Goal: Task Accomplishment & Management: Use online tool/utility

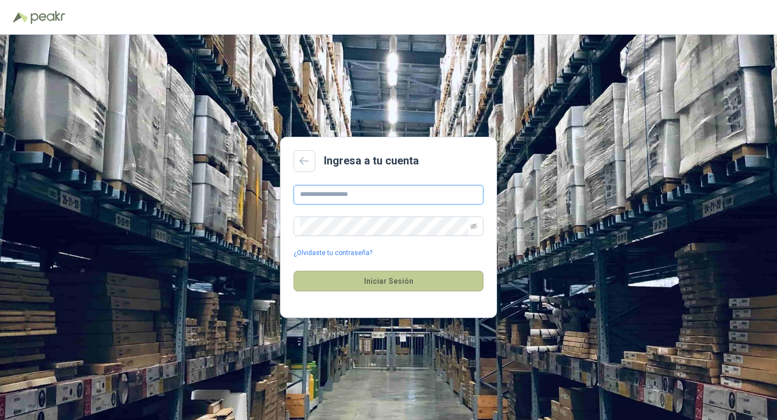
type input "**********"
click at [385, 284] on button "Iniciar Sesión" at bounding box center [389, 281] width 190 height 21
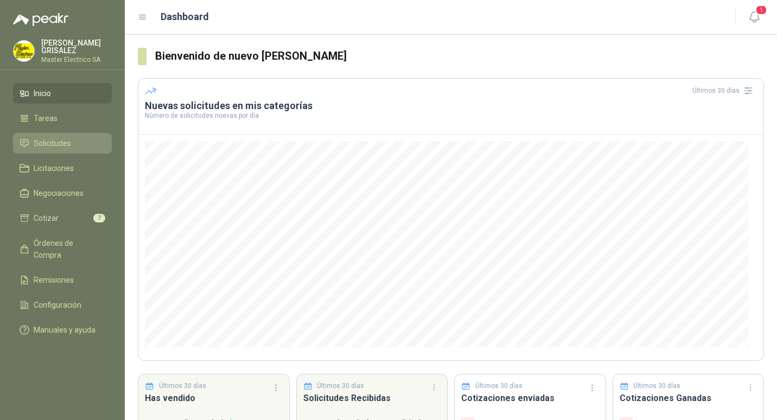
click at [47, 143] on span "Solicitudes" at bounding box center [52, 143] width 37 height 12
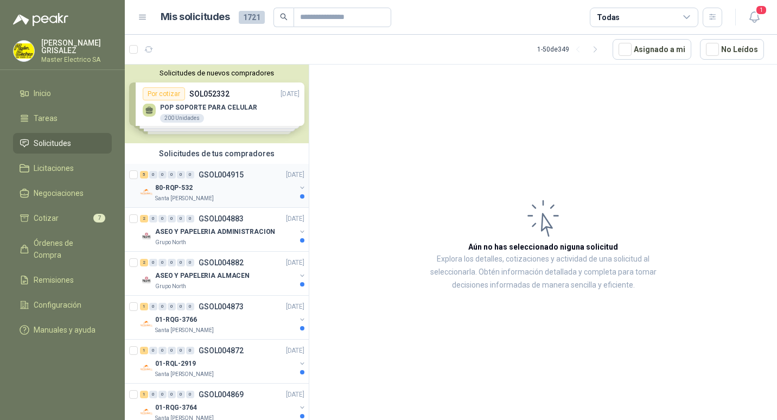
click at [211, 174] on p "GSOL004915" at bounding box center [221, 175] width 45 height 8
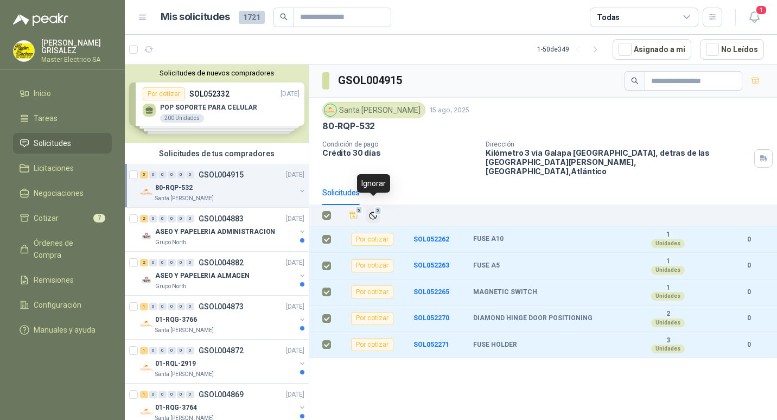
click at [376, 206] on span "5" at bounding box center [379, 210] width 8 height 9
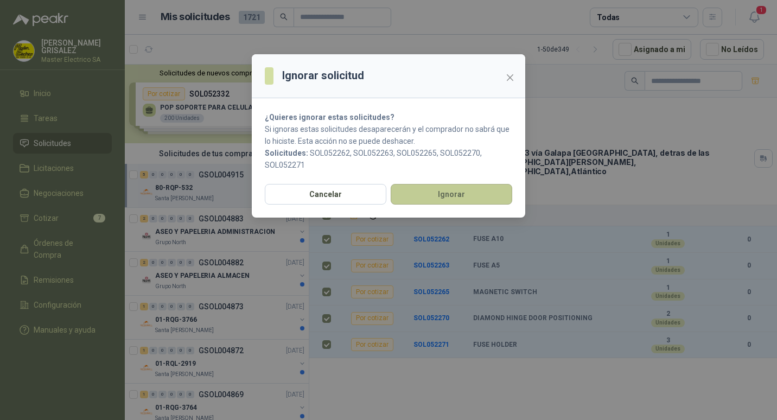
click at [421, 199] on button "Ignorar" at bounding box center [452, 194] width 122 height 21
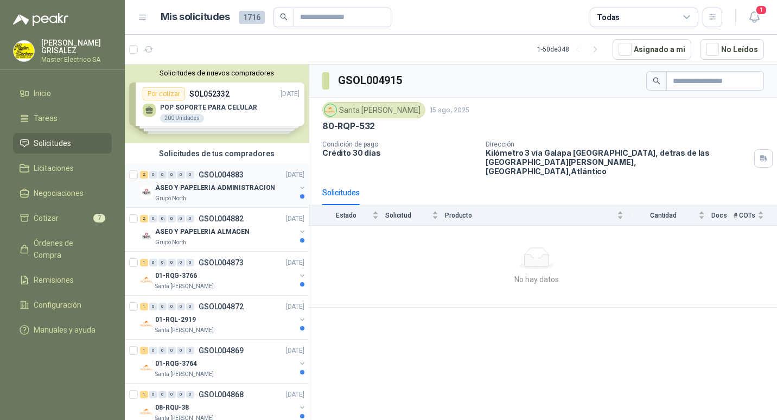
click at [208, 176] on p "GSOL004883" at bounding box center [221, 175] width 45 height 8
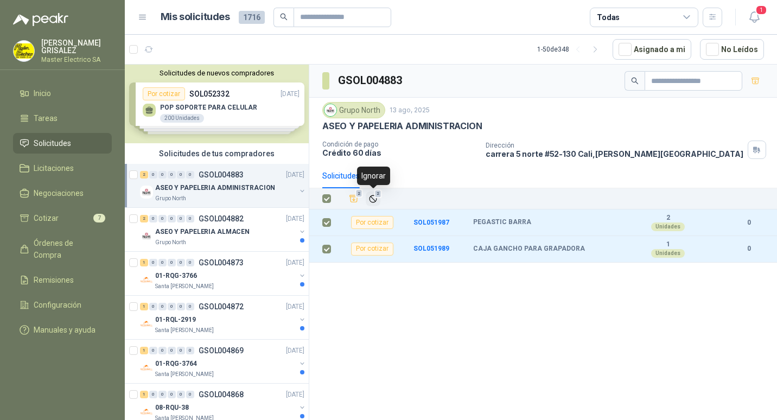
click at [373, 198] on icon "Ignorar" at bounding box center [373, 198] width 9 height 9
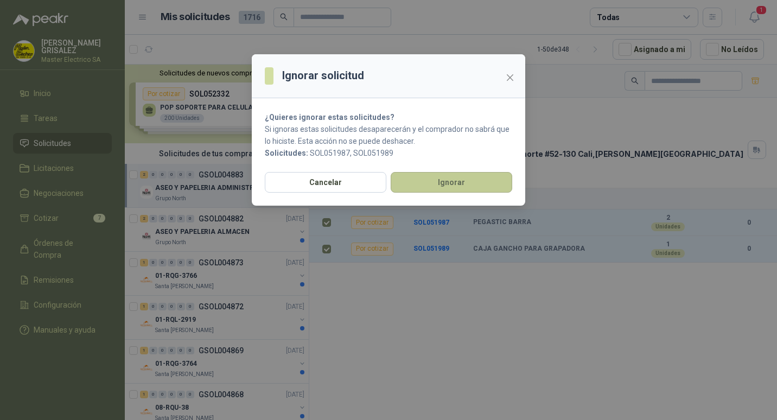
click at [433, 188] on button "Ignorar" at bounding box center [452, 182] width 122 height 21
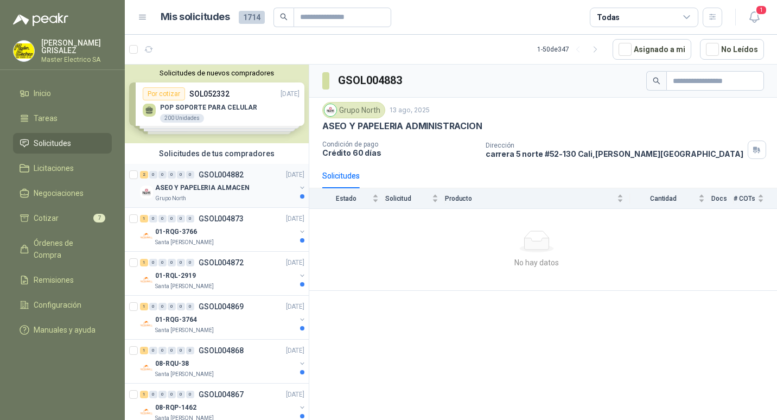
click at [194, 183] on p "ASEO Y PAPELERIA ALMACEN" at bounding box center [202, 188] width 94 height 10
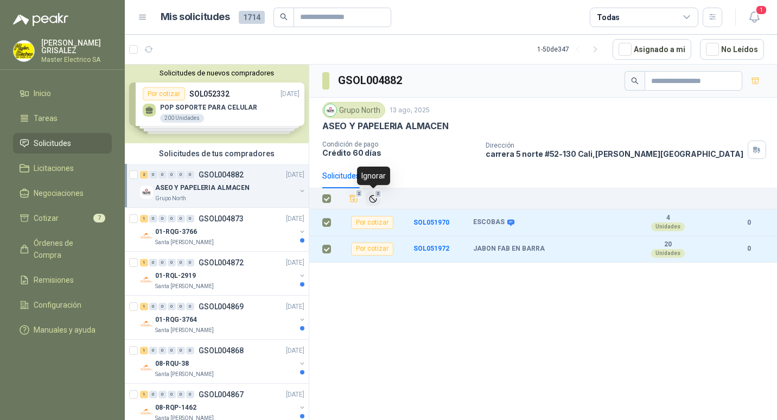
click at [375, 196] on span "2" at bounding box center [379, 193] width 8 height 9
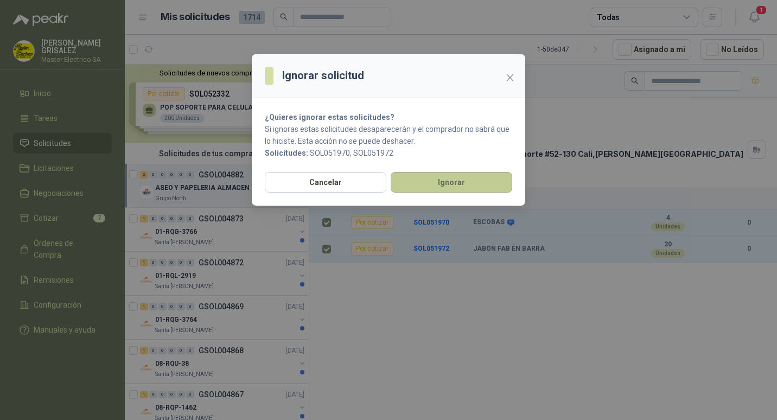
click at [432, 183] on button "Ignorar" at bounding box center [452, 182] width 122 height 21
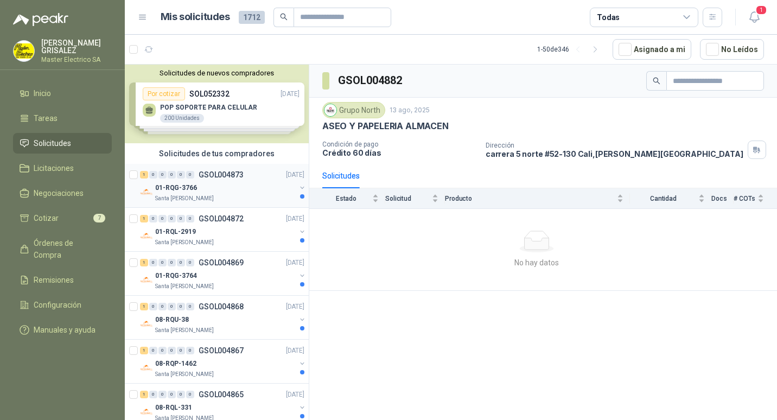
click at [219, 178] on p "GSOL004873" at bounding box center [221, 175] width 45 height 8
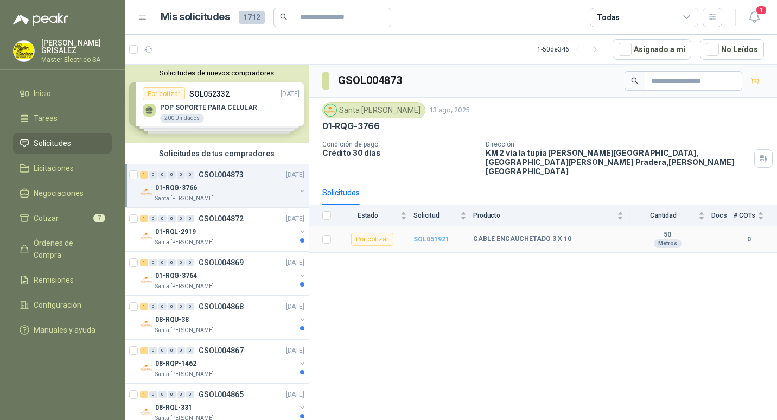
click at [428, 236] on b "SOL051921" at bounding box center [432, 240] width 36 height 8
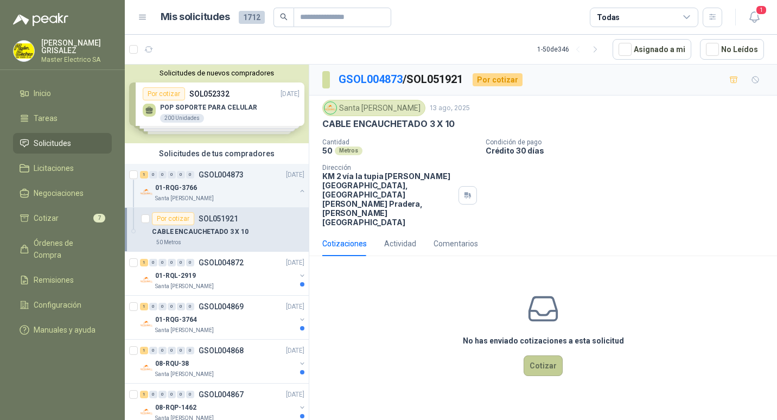
click at [544, 356] on button "Cotizar" at bounding box center [543, 366] width 39 height 21
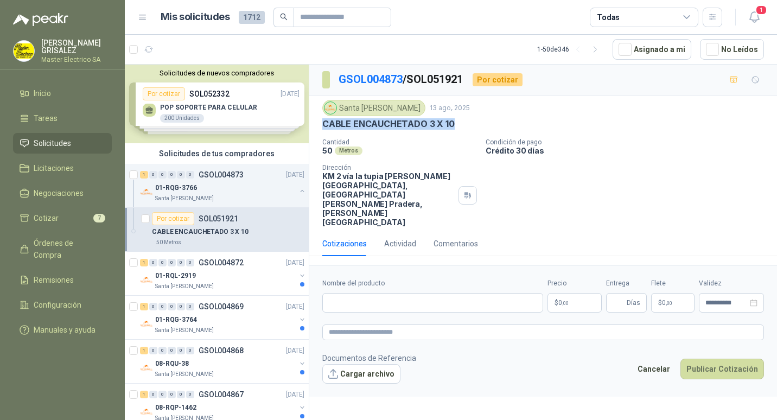
drag, startPoint x: 322, startPoint y: 123, endPoint x: 452, endPoint y: 124, distance: 129.7
click at [452, 124] on div "CABLE ENCAUCHETADO 3 X 10" at bounding box center [543, 123] width 442 height 11
drag, startPoint x: 452, startPoint y: 124, endPoint x: 446, endPoint y: 124, distance: 6.0
copy p "CABLE ENCAUCHETADO 3 X 10"
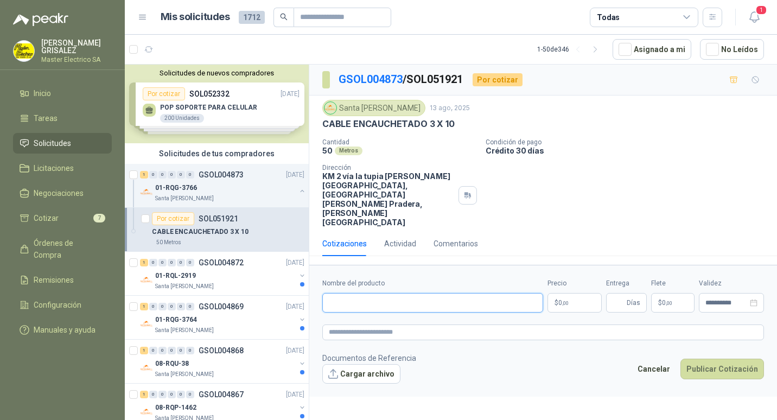
drag, startPoint x: 322, startPoint y: 273, endPoint x: 339, endPoint y: 275, distance: 17.0
paste input "**********"
type input "**********"
click at [563, 300] on span ",00" at bounding box center [565, 303] width 7 height 6
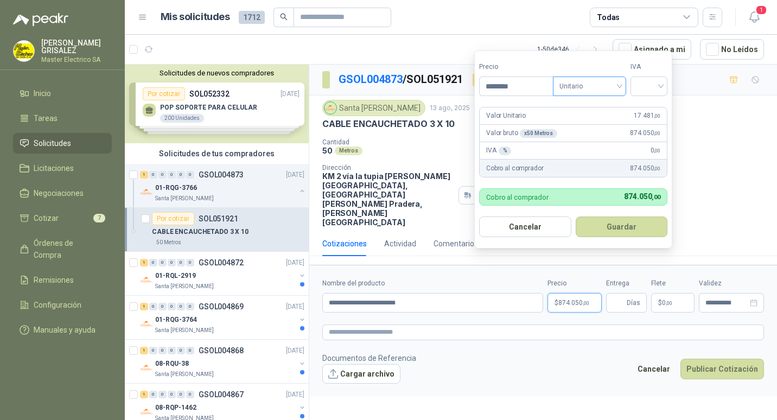
click at [624, 86] on div "Unitario" at bounding box center [589, 87] width 73 height 20
type input "********"
click at [576, 106] on div "Unitario" at bounding box center [592, 109] width 56 height 12
click at [661, 86] on input "search" at bounding box center [649, 85] width 24 height 16
click at [654, 109] on div "19%" at bounding box center [652, 109] width 20 height 12
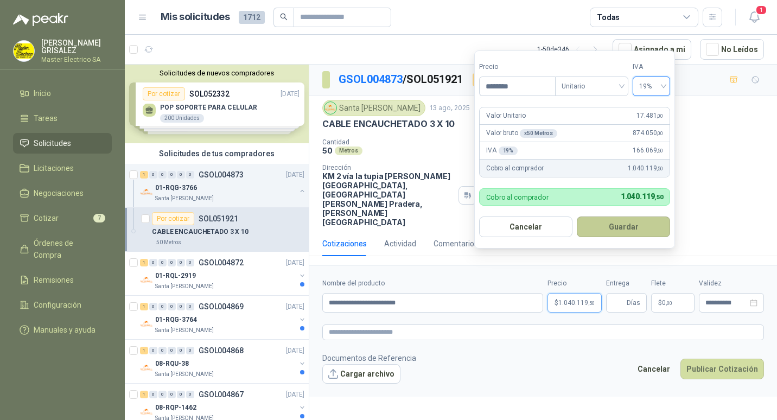
click at [631, 224] on button "Guardar" at bounding box center [623, 227] width 93 height 21
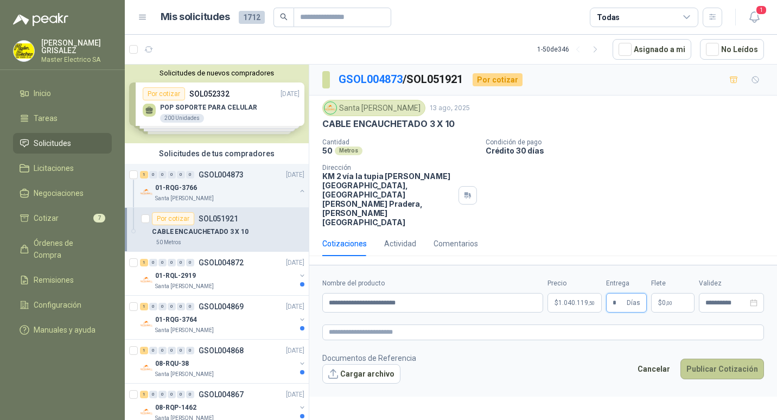
type input "*"
click at [725, 359] on button "Publicar Cotización" at bounding box center [723, 369] width 84 height 21
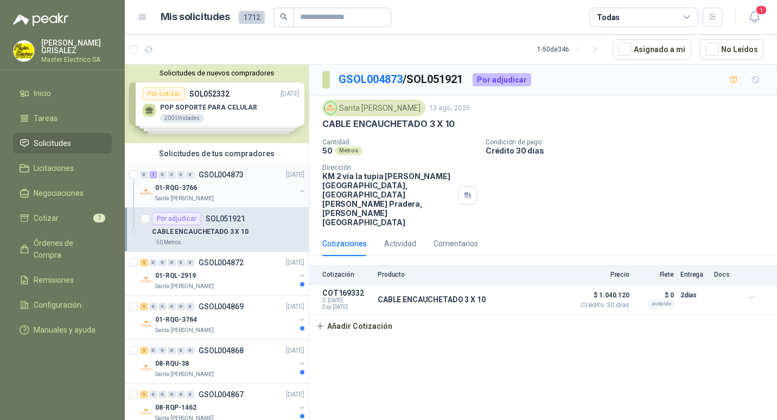
click at [214, 176] on p "GSOL004873" at bounding box center [221, 175] width 45 height 8
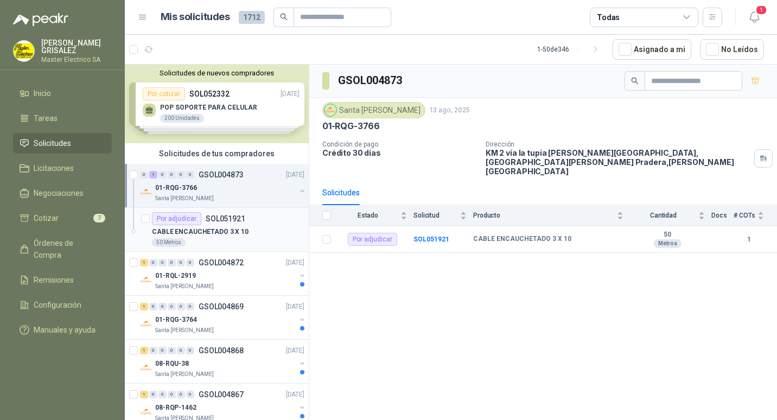
click at [213, 222] on p "SOL051921" at bounding box center [226, 219] width 40 height 8
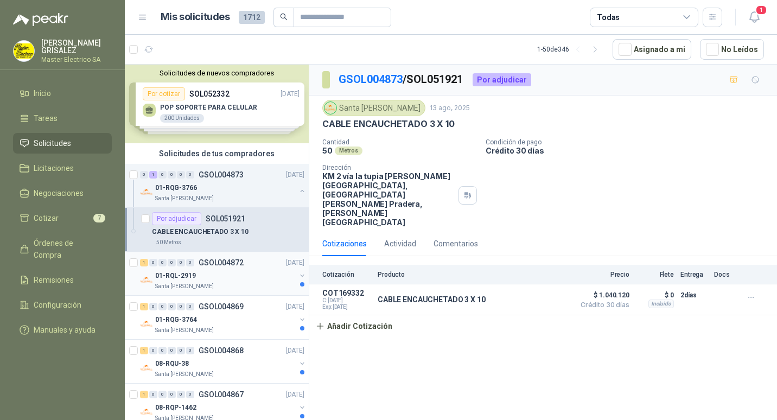
click at [212, 261] on p "GSOL004872" at bounding box center [221, 263] width 45 height 8
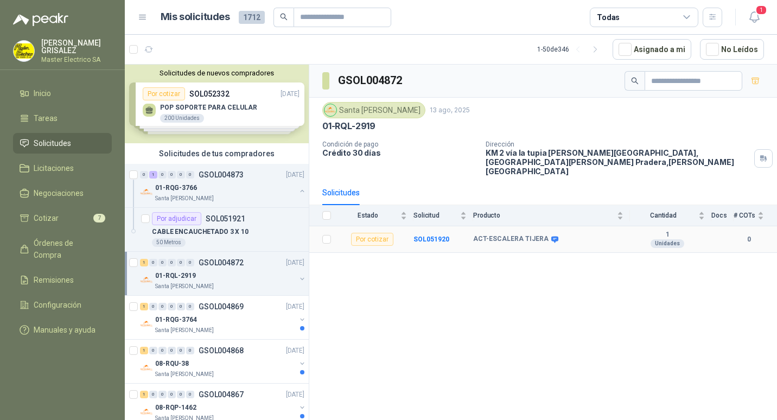
click at [375, 233] on div "Por cotizar" at bounding box center [372, 239] width 42 height 13
click at [434, 236] on b "SOL051920" at bounding box center [432, 240] width 36 height 8
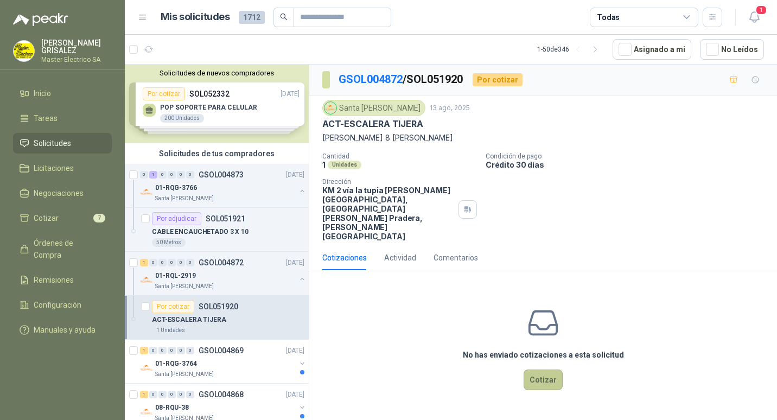
click at [541, 370] on button "Cotizar" at bounding box center [543, 380] width 39 height 21
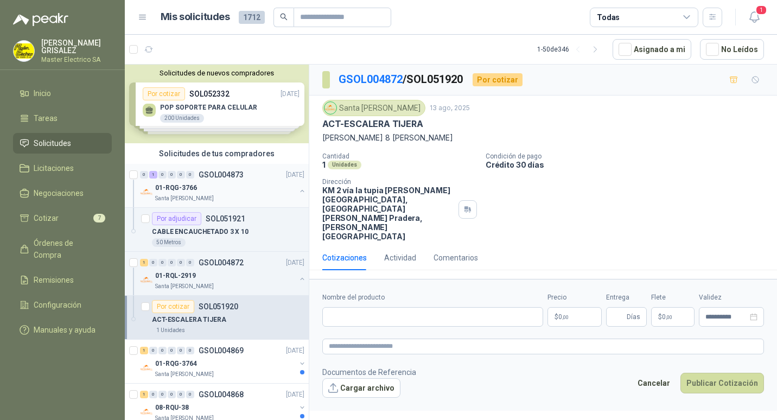
click at [216, 175] on p "GSOL004873" at bounding box center [221, 175] width 45 height 8
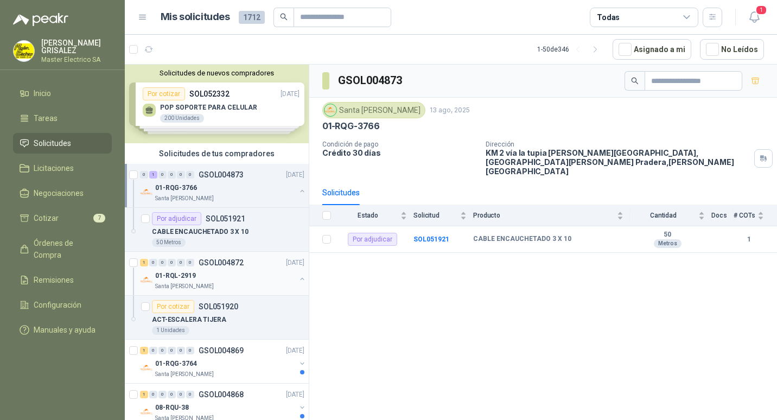
click at [224, 262] on p "GSOL004872" at bounding box center [221, 263] width 45 height 8
click at [220, 309] on p "SOL051920" at bounding box center [219, 307] width 40 height 8
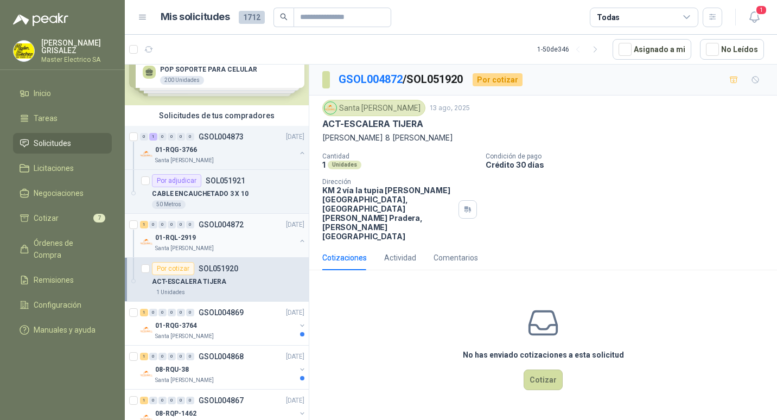
scroll to position [54, 0]
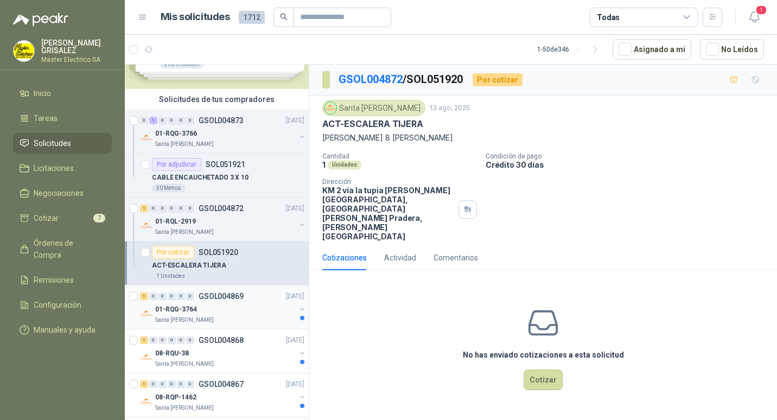
click at [226, 297] on p "GSOL004869" at bounding box center [221, 297] width 45 height 8
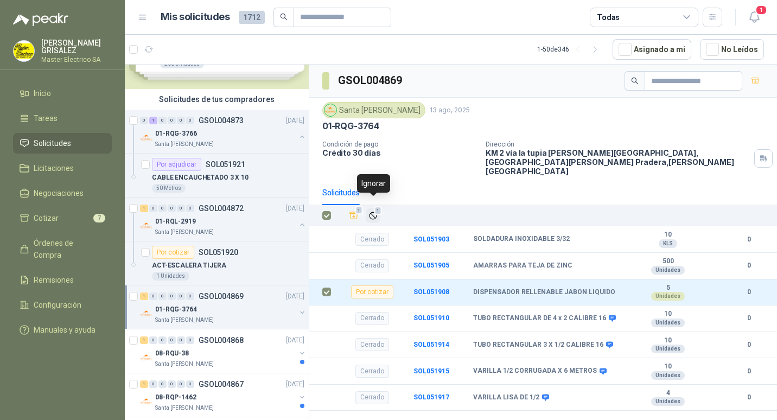
click at [377, 206] on span "1" at bounding box center [379, 210] width 8 height 9
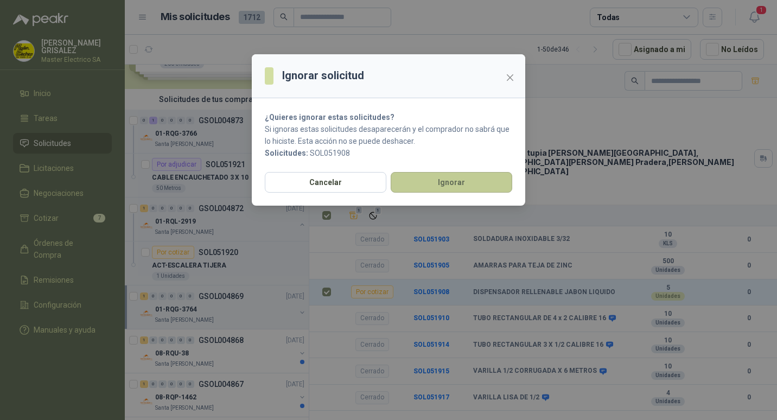
click at [433, 183] on button "Ignorar" at bounding box center [452, 182] width 122 height 21
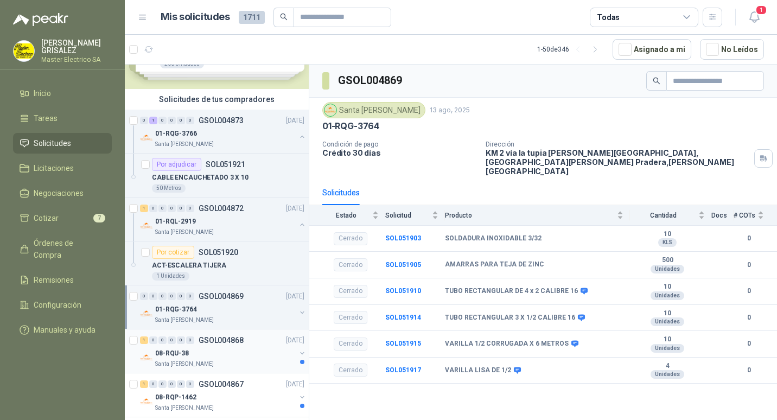
click at [217, 339] on p "GSOL004868" at bounding box center [221, 341] width 45 height 8
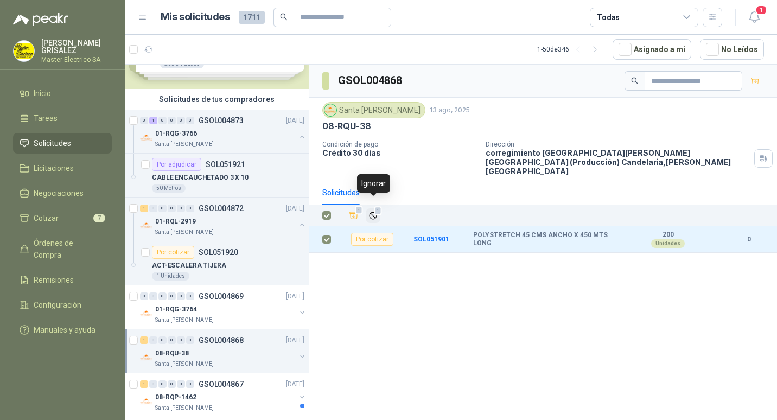
click at [373, 211] on icon "Ignorar" at bounding box center [373, 215] width 9 height 9
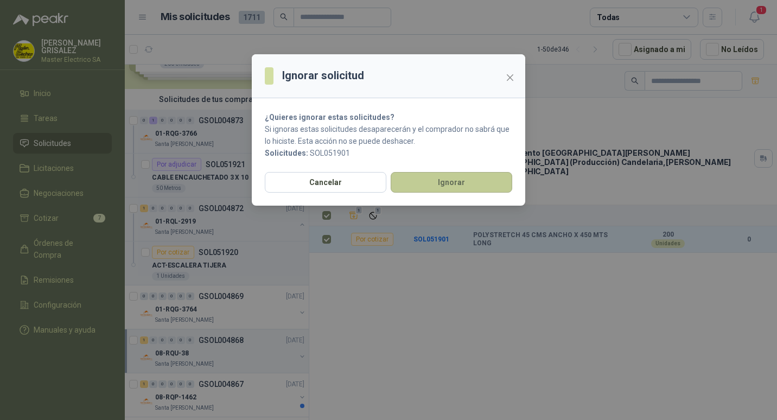
click at [442, 182] on button "Ignorar" at bounding box center [452, 182] width 122 height 21
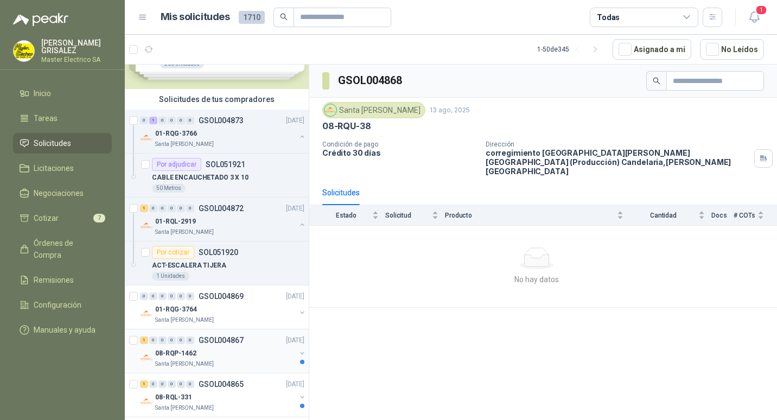
click at [199, 341] on p "GSOL004867" at bounding box center [221, 341] width 45 height 8
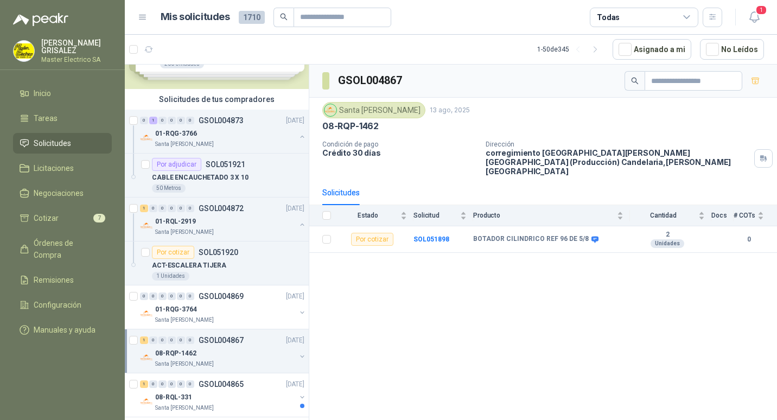
click at [321, 207] on th at bounding box center [323, 215] width 28 height 21
click at [331, 207] on th at bounding box center [323, 215] width 28 height 21
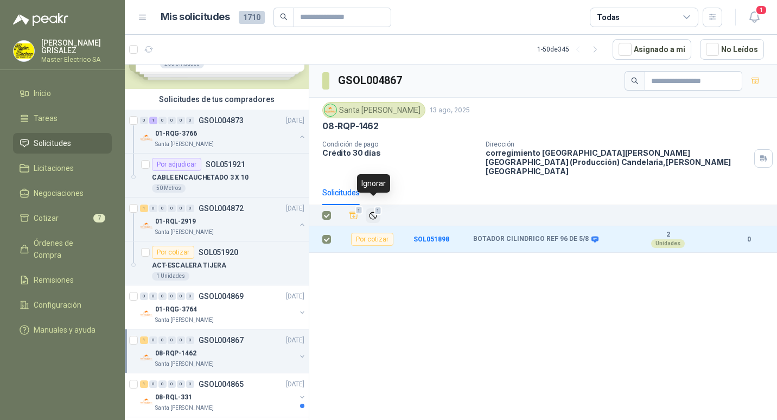
click at [376, 206] on span "1" at bounding box center [379, 210] width 8 height 9
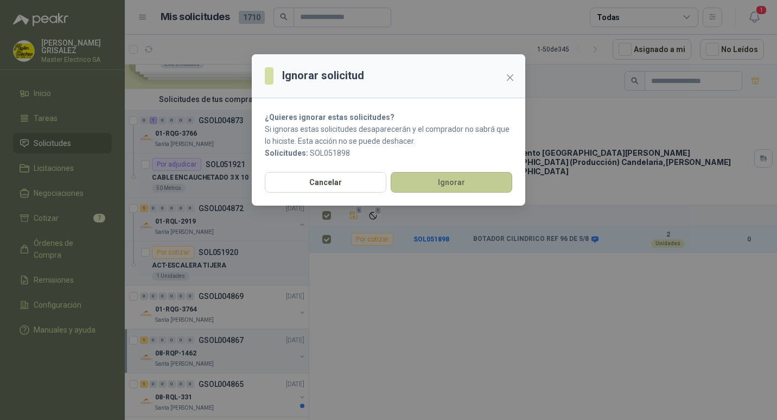
click at [436, 188] on button "Ignorar" at bounding box center [452, 182] width 122 height 21
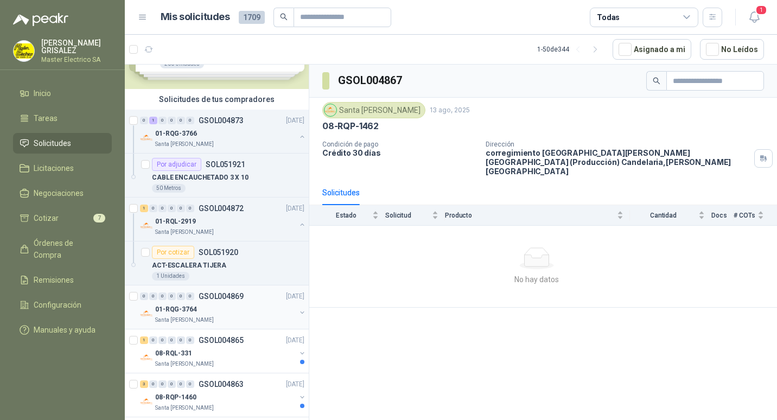
click at [218, 293] on p "GSOL004869" at bounding box center [221, 297] width 45 height 8
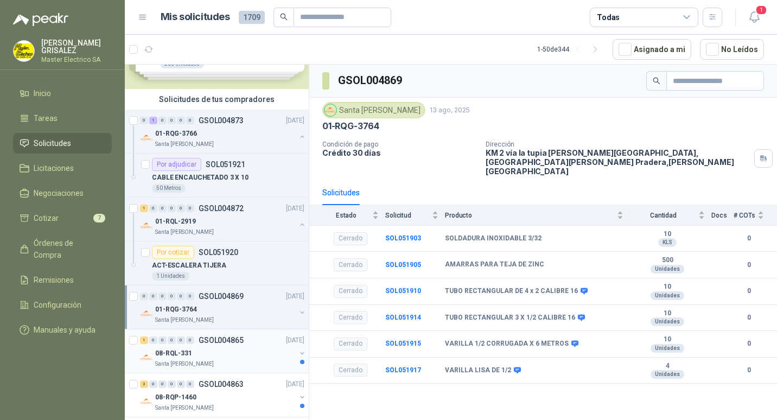
click at [208, 341] on p "GSOL004865" at bounding box center [221, 341] width 45 height 8
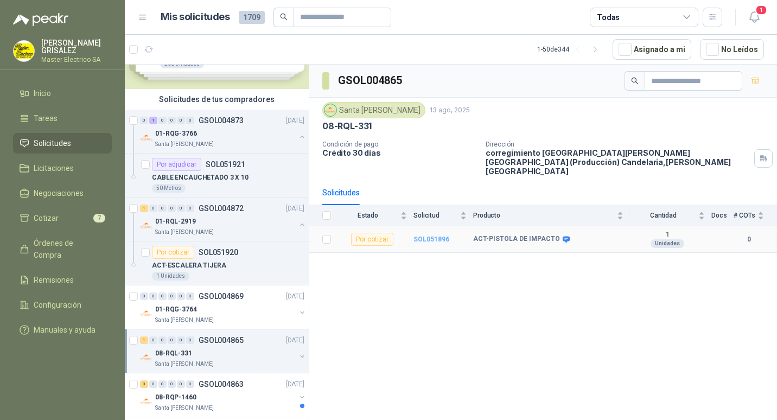
click at [430, 236] on b "SOL051896" at bounding box center [432, 240] width 36 height 8
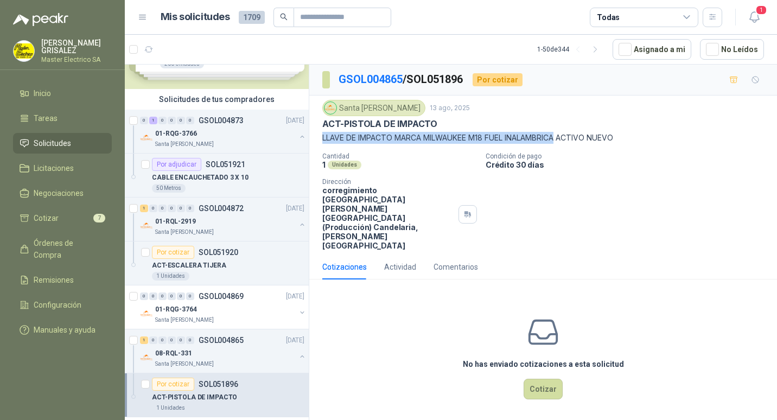
drag, startPoint x: 322, startPoint y: 140, endPoint x: 564, endPoint y: 138, distance: 241.6
click at [564, 138] on p "LLAVE DE IMPACTO MARCA MILWAUKEE M18 FUEL INALAMBRICA ACTIVO NUEVO" at bounding box center [543, 138] width 442 height 12
drag, startPoint x: 564, startPoint y: 138, endPoint x: 572, endPoint y: 170, distance: 32.5
click at [572, 170] on div "Cantidad 1 Unidades Condición de pago Crédito 30 [PERSON_NAME] Dirección correg…" at bounding box center [543, 202] width 442 height 98
drag, startPoint x: 321, startPoint y: 124, endPoint x: 562, endPoint y: 135, distance: 241.3
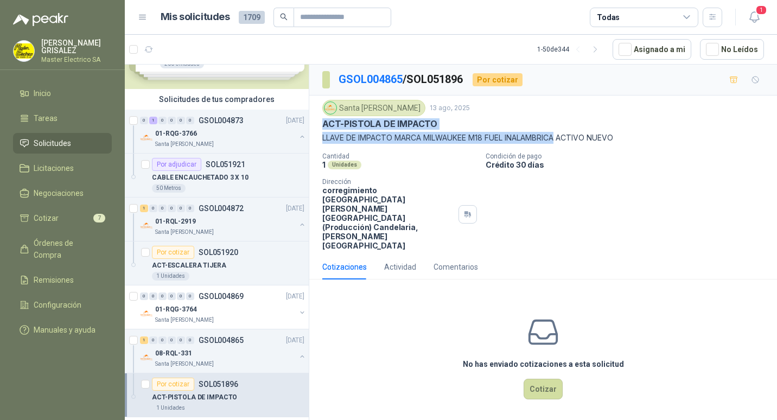
click at [562, 135] on div "Santa [PERSON_NAME] 13 ago, 2025 ACT-PISTOLA DE IMPACTO LLAVE DE IMPACTO MARCA …" at bounding box center [543, 175] width 468 height 159
drag, startPoint x: 562, startPoint y: 135, endPoint x: 555, endPoint y: 136, distance: 7.6
copy div "ACT-PISTOLA DE IMPACTO LLAVE DE IMPACTO MARCA MILWAUKEE M18 FUEL INALAMBRICA"
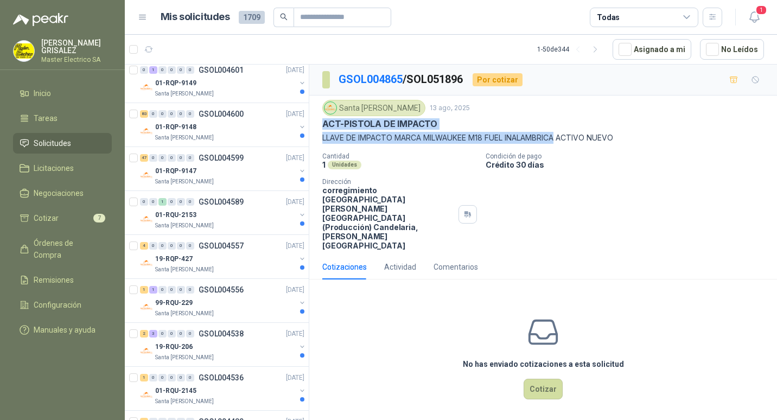
scroll to position [2086, 0]
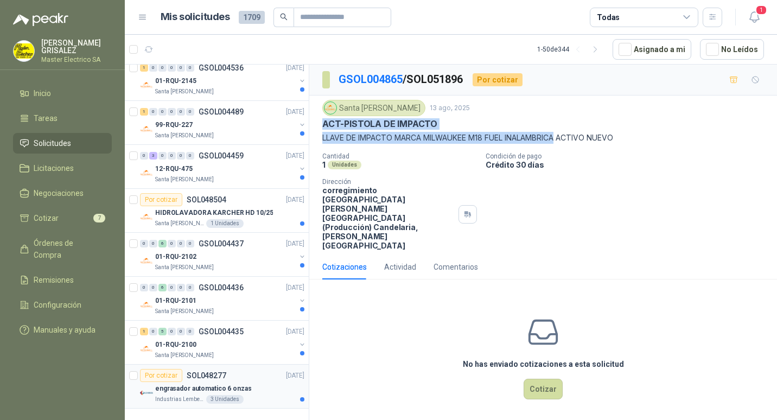
click at [192, 374] on p "SOL048277" at bounding box center [207, 376] width 40 height 8
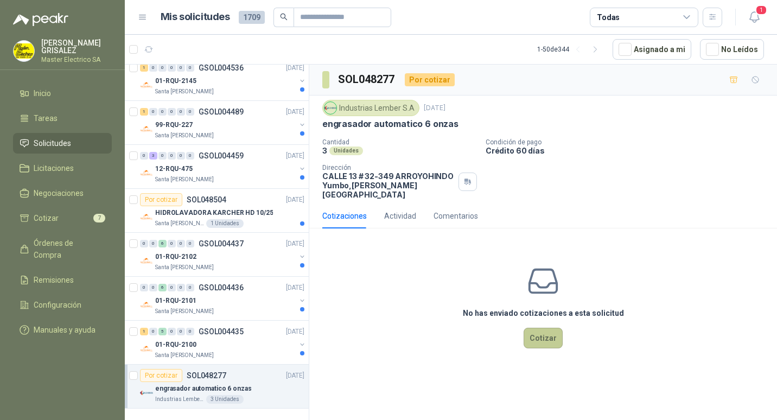
click at [547, 332] on button "Cotizar" at bounding box center [543, 338] width 39 height 21
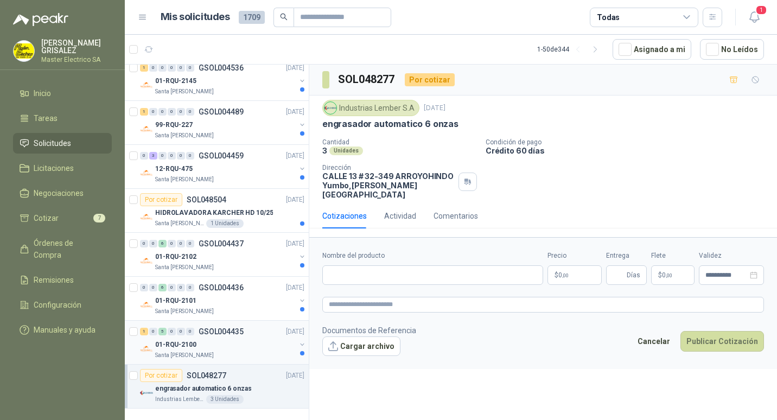
click at [206, 333] on p "GSOL004435" at bounding box center [221, 332] width 45 height 8
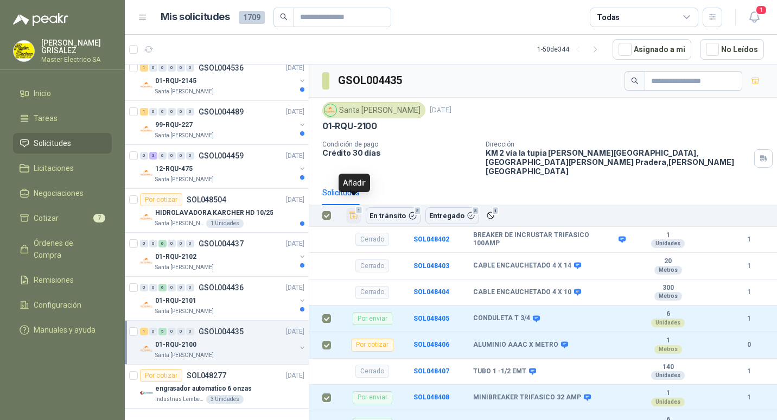
click at [354, 212] on icon "Añadir" at bounding box center [354, 215] width 8 height 7
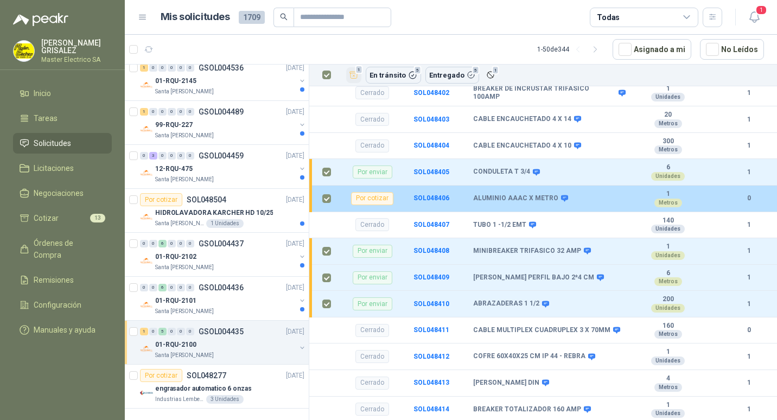
scroll to position [163, 0]
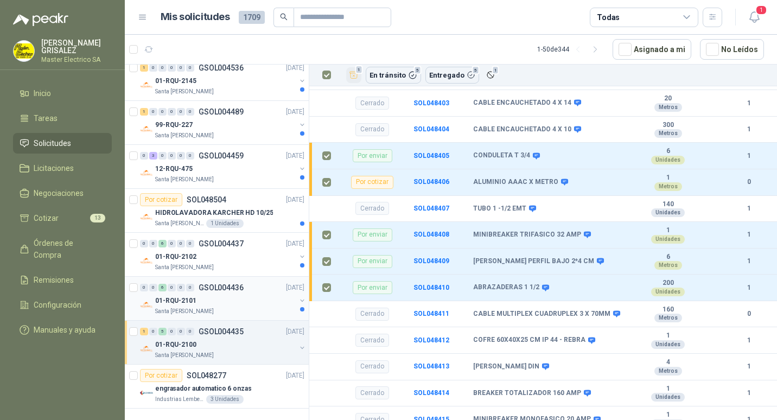
click at [210, 287] on p "GSOL004436" at bounding box center [221, 288] width 45 height 8
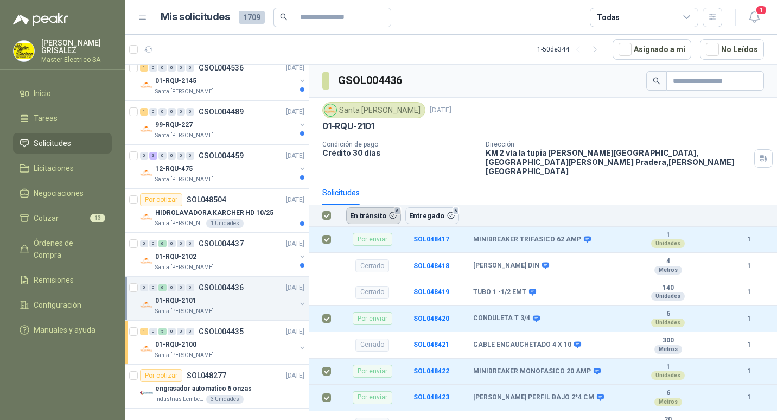
click at [391, 208] on button "En [PERSON_NAME] 6" at bounding box center [373, 215] width 55 height 16
click at [417, 207] on button "Entregado 6" at bounding box center [432, 215] width 54 height 16
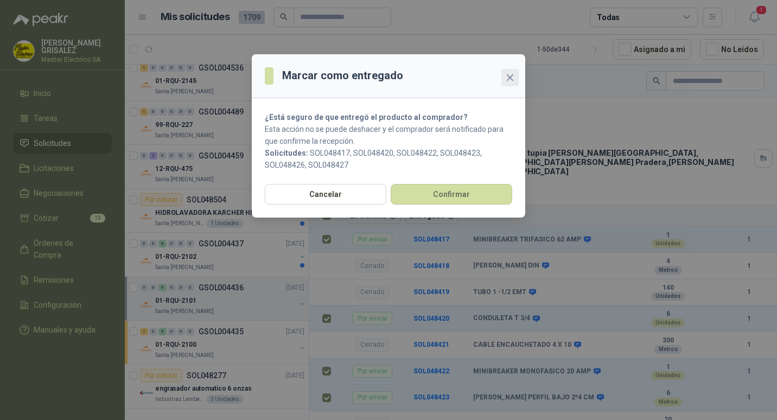
click at [508, 74] on icon "close" at bounding box center [510, 77] width 9 height 9
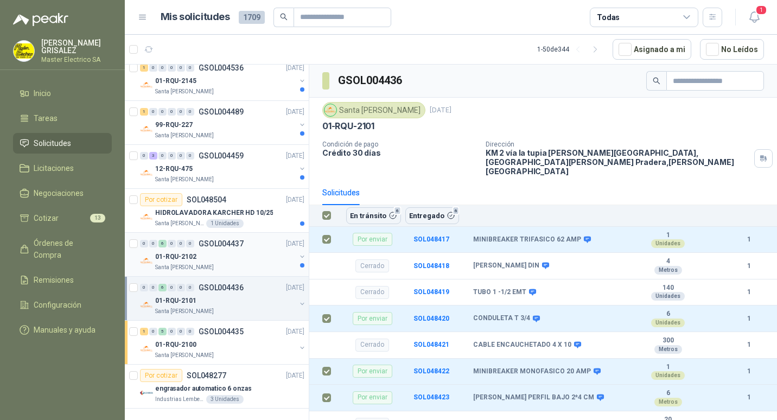
click at [216, 244] on p "GSOL004437" at bounding box center [221, 244] width 45 height 8
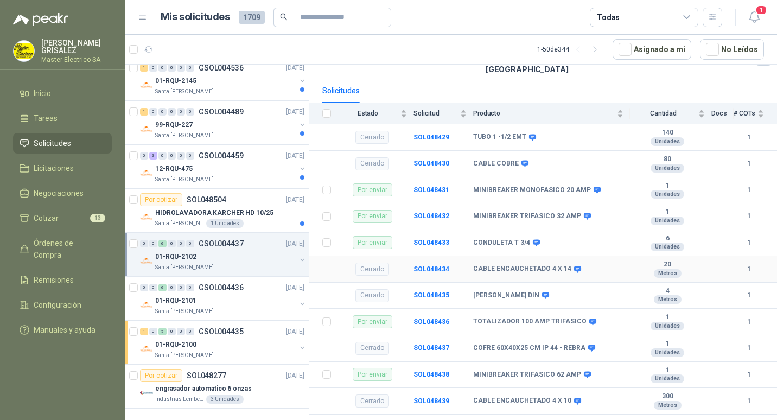
scroll to position [109, 0]
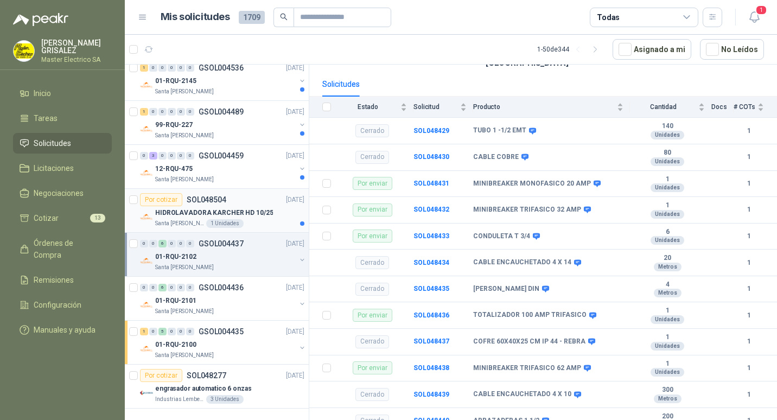
click at [196, 201] on p "SOL048504" at bounding box center [207, 200] width 40 height 8
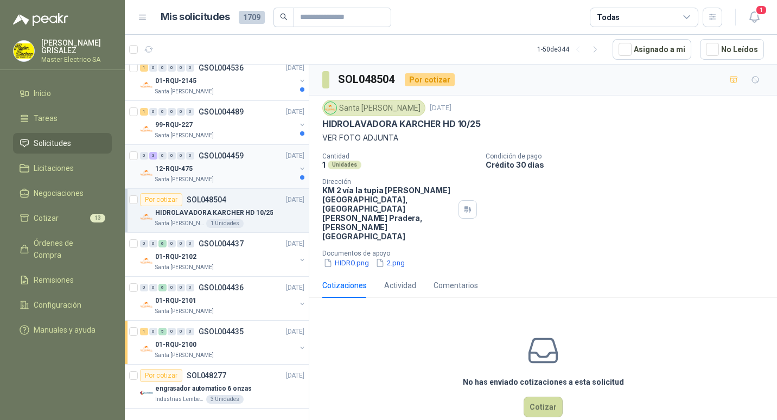
click at [207, 155] on p "GSOL004459" at bounding box center [221, 156] width 45 height 8
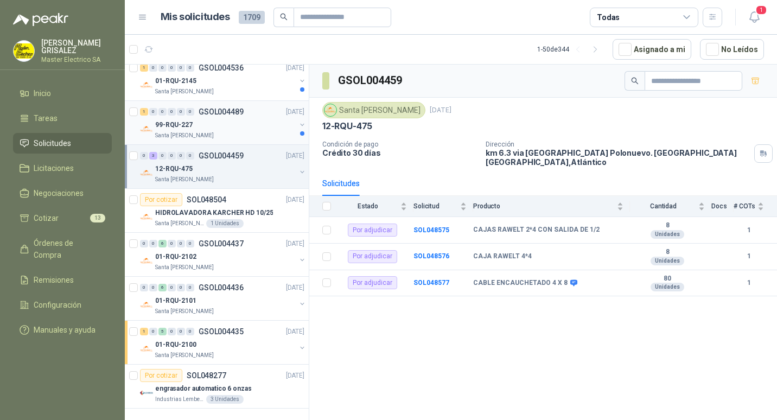
click at [210, 112] on p "GSOL004489" at bounding box center [221, 112] width 45 height 8
